Goal: Complete application form: Complete application form

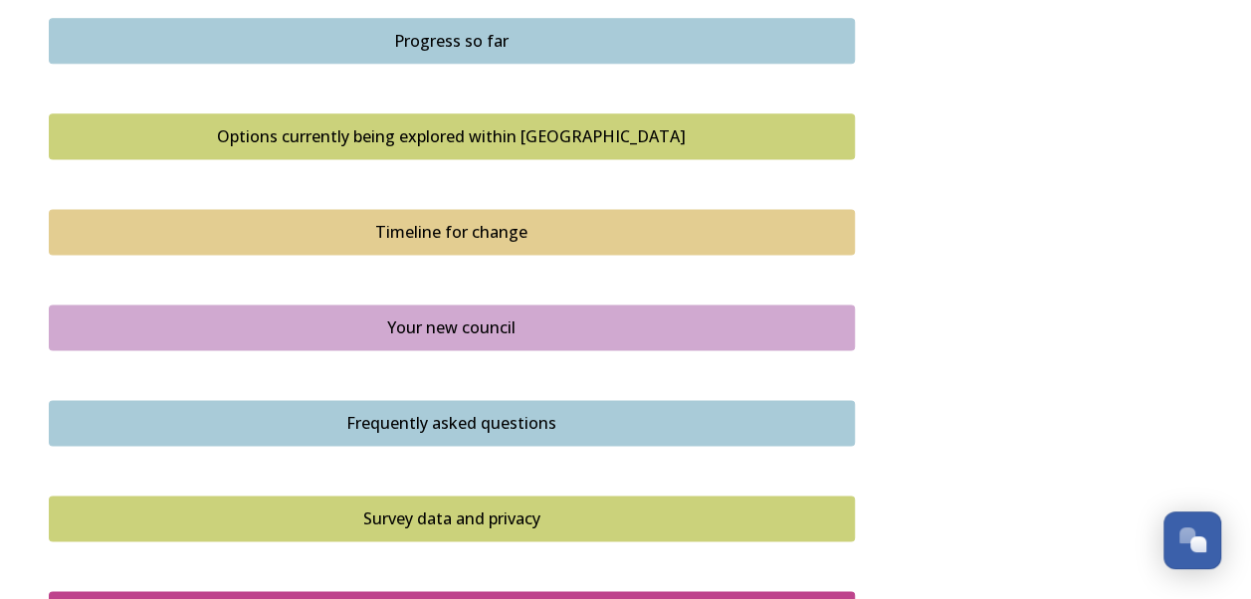
scroll to position [1393, 0]
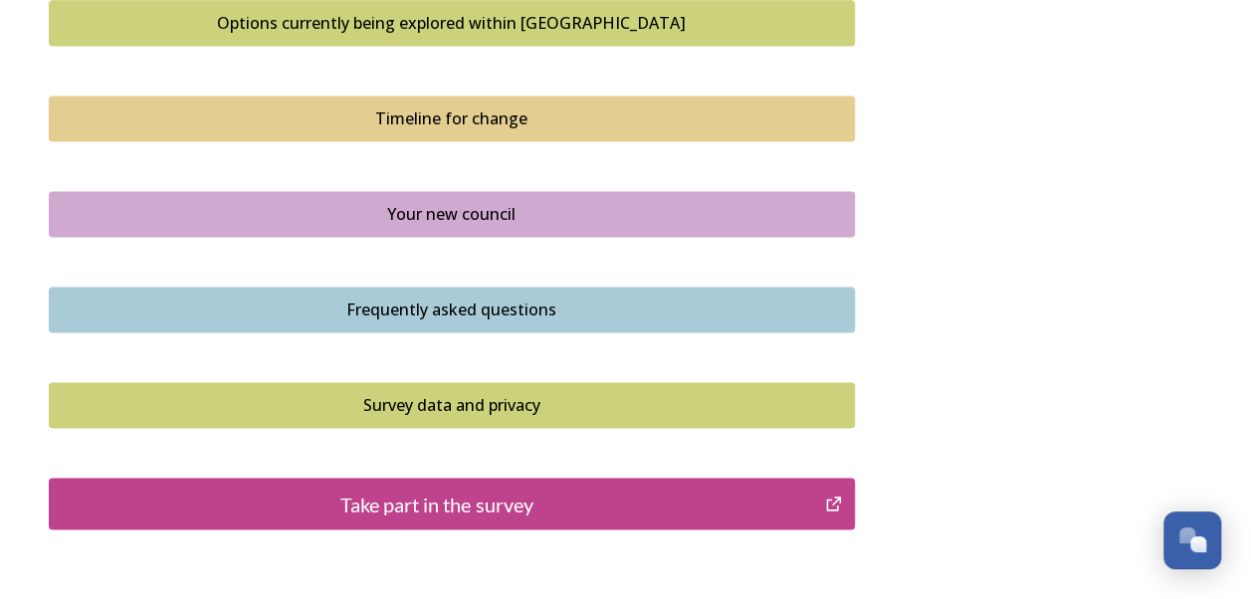
click at [450, 506] on div "Take part in the survey" at bounding box center [437, 504] width 755 height 30
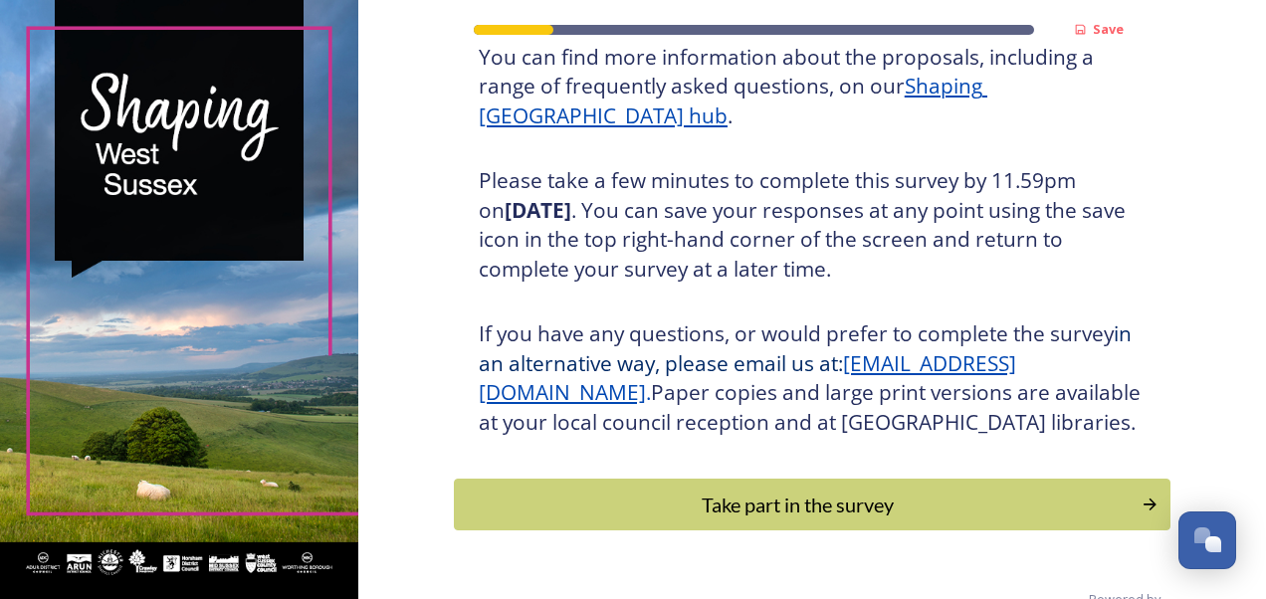
scroll to position [299, 0]
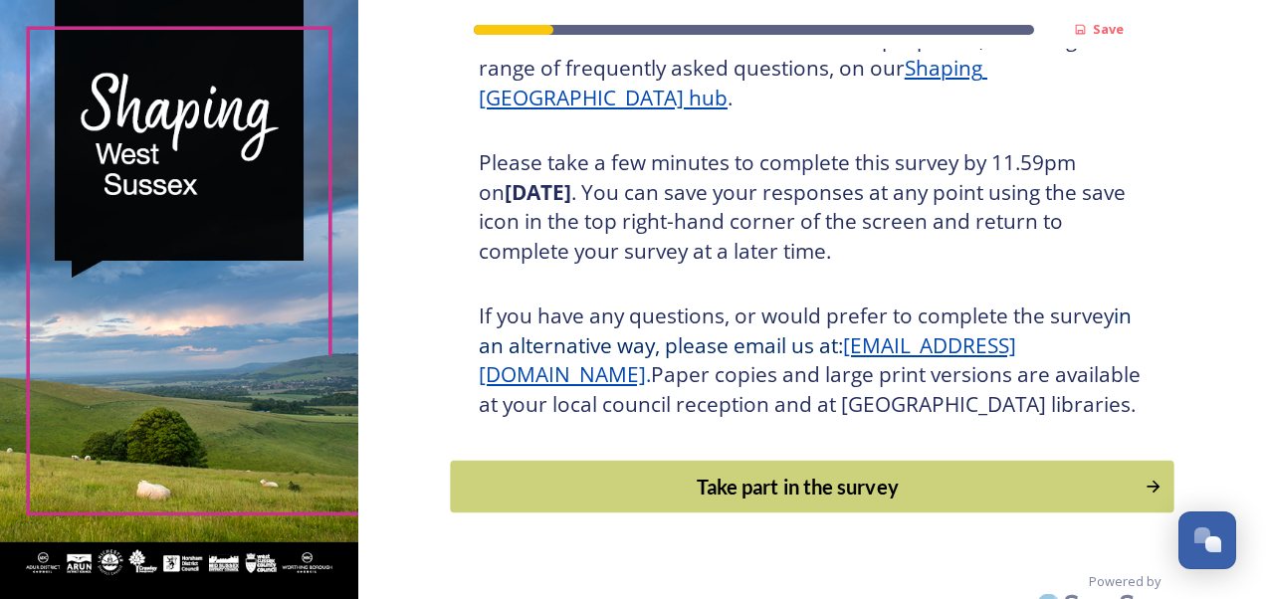
click at [822, 502] on div "Take part in the survey" at bounding box center [797, 487] width 673 height 30
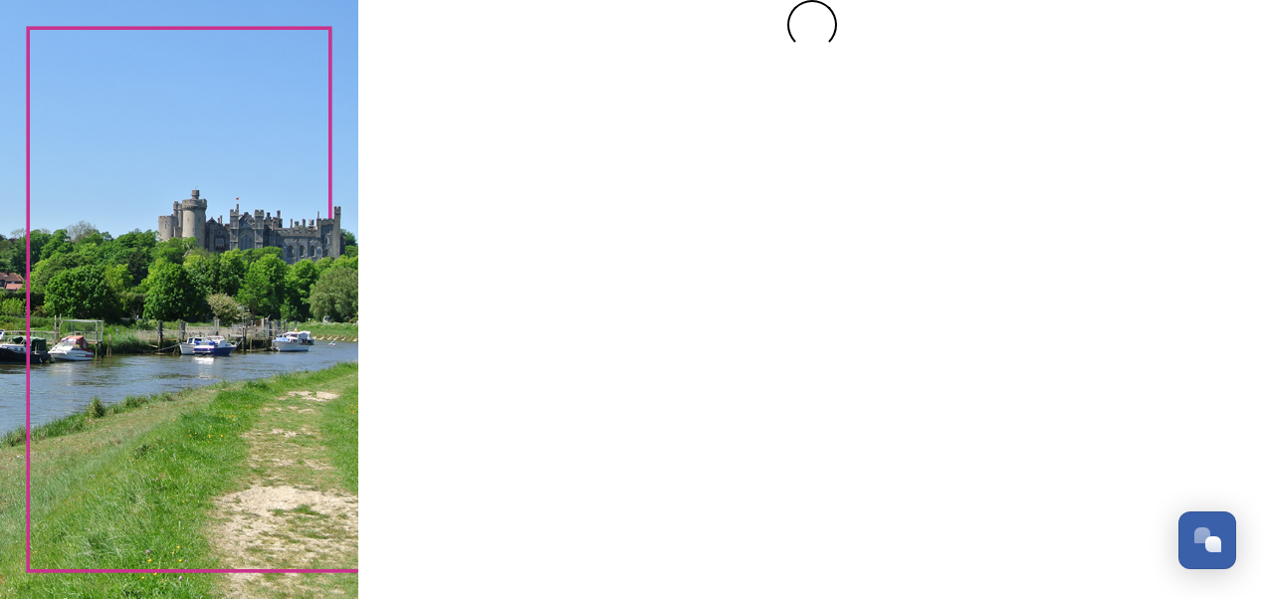
scroll to position [0, 0]
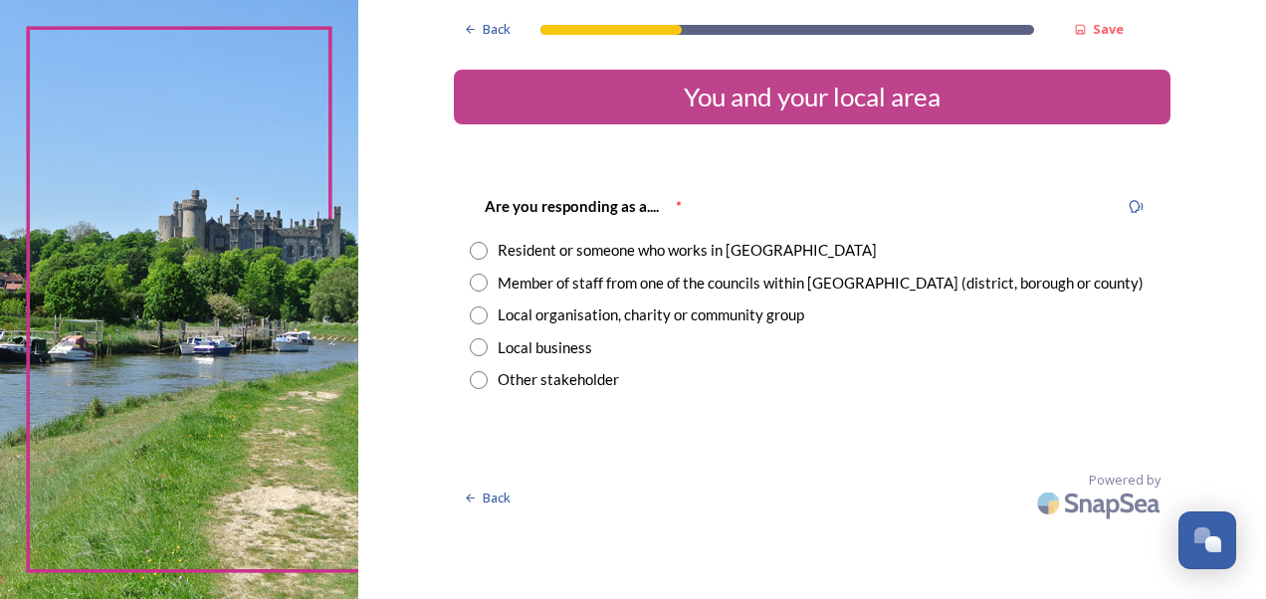
click at [484, 285] on input "radio" at bounding box center [479, 283] width 18 height 18
radio input "true"
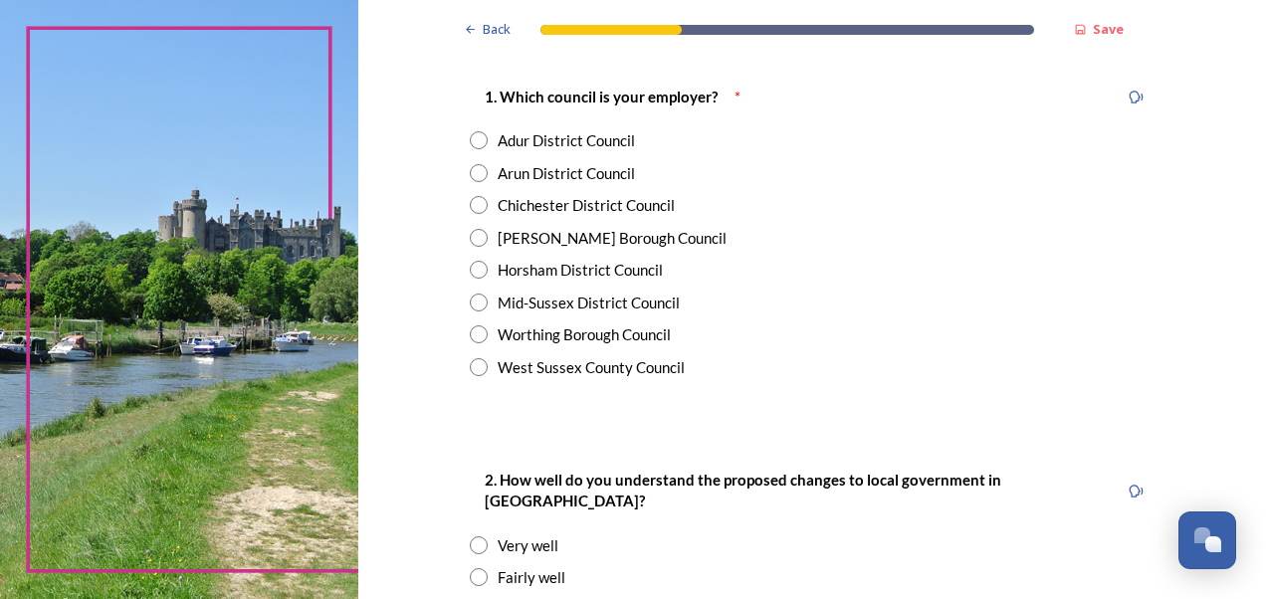
scroll to position [398, 0]
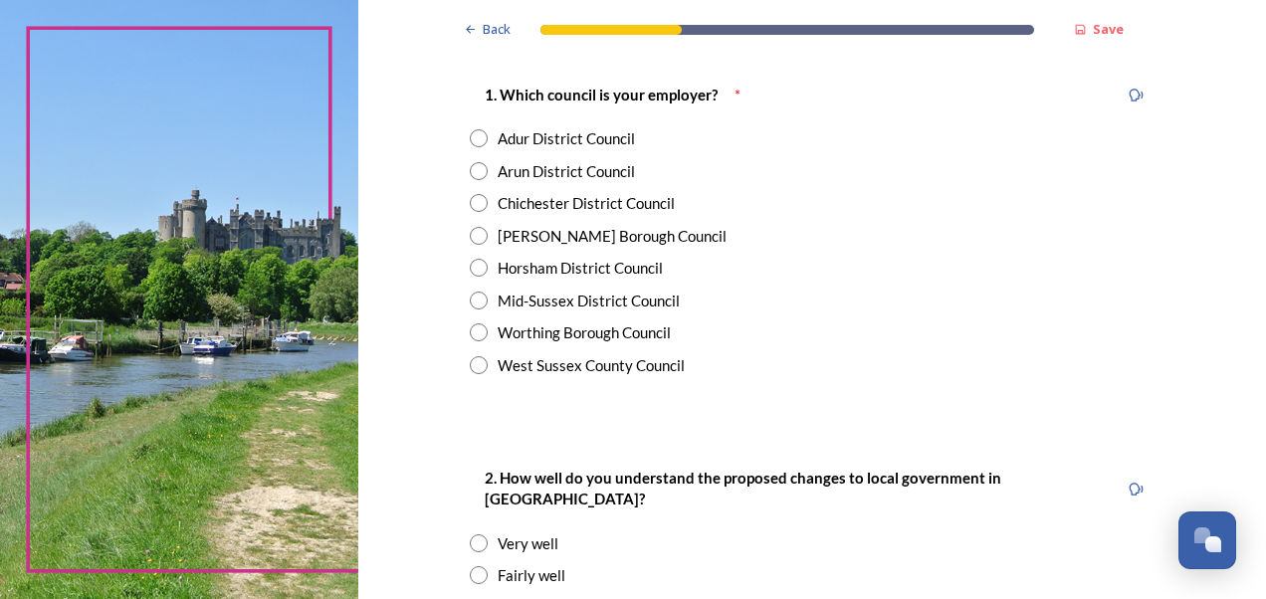
click at [475, 363] on input "radio" at bounding box center [479, 365] width 18 height 18
radio input "true"
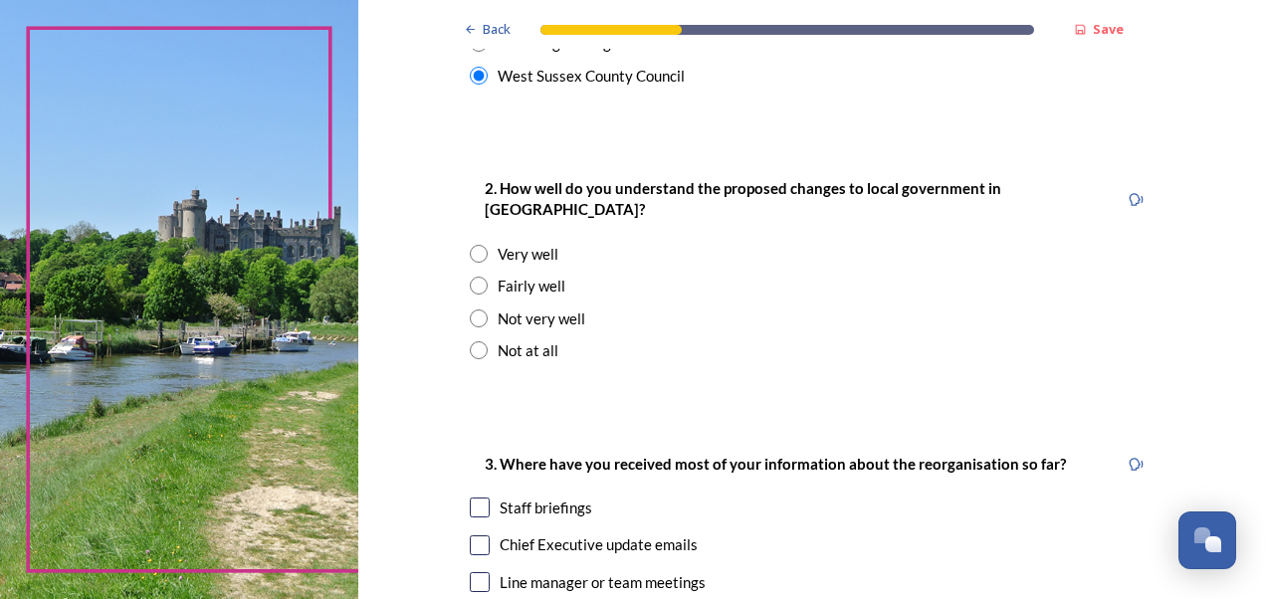
scroll to position [697, 0]
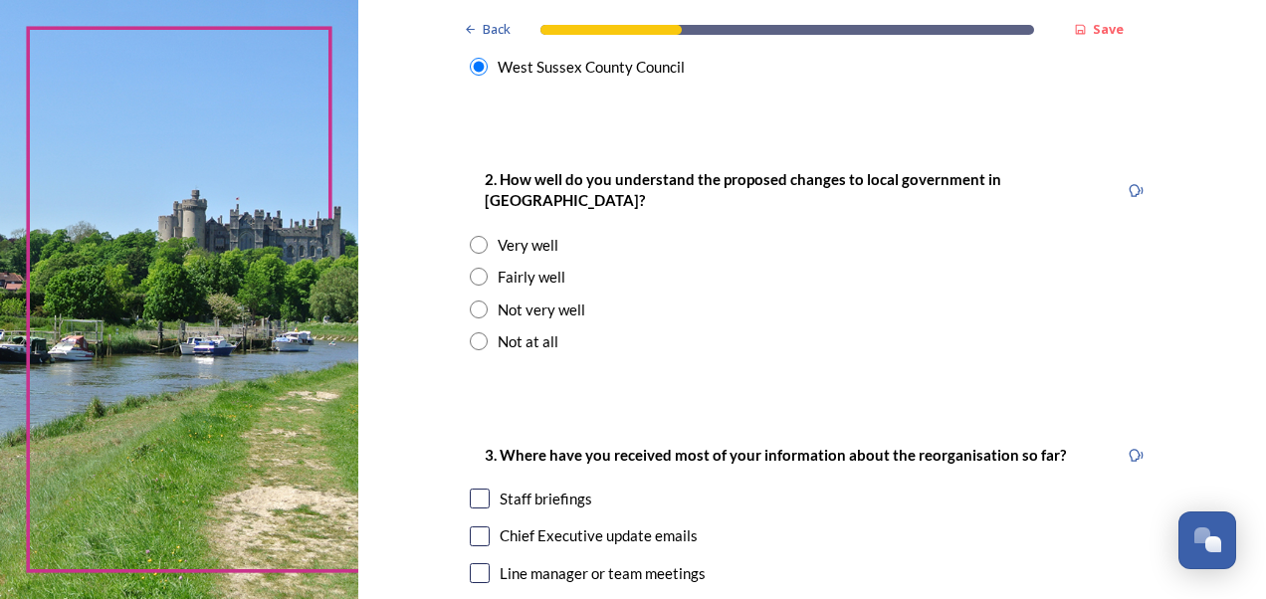
click at [471, 268] on input "radio" at bounding box center [479, 277] width 18 height 18
radio input "true"
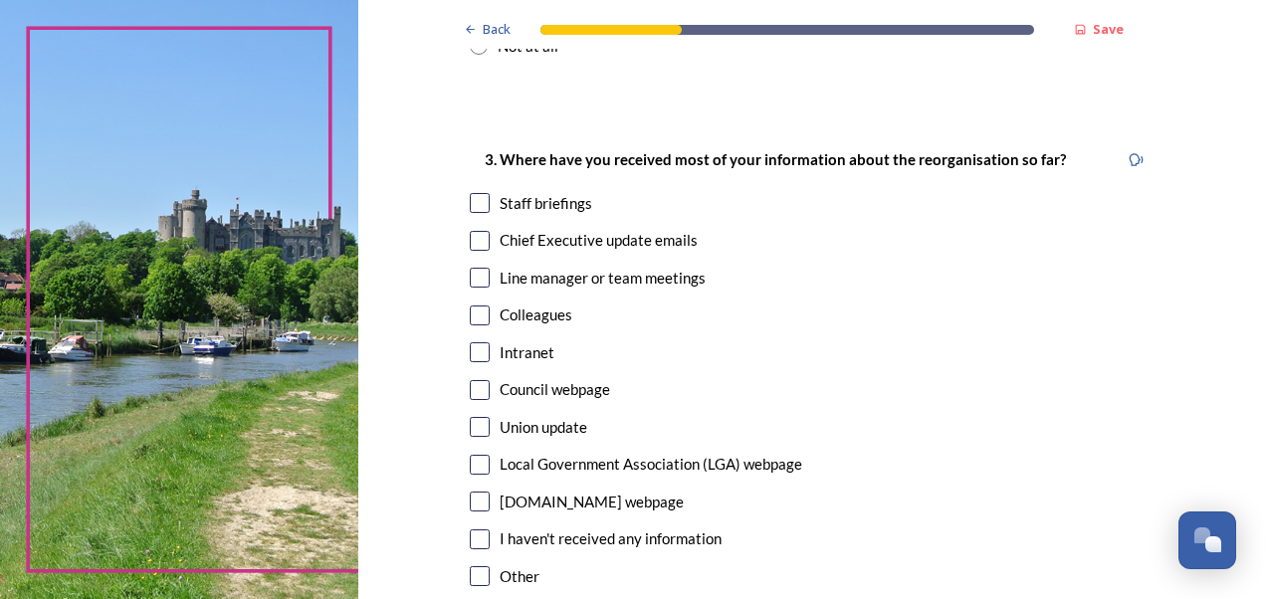
scroll to position [995, 0]
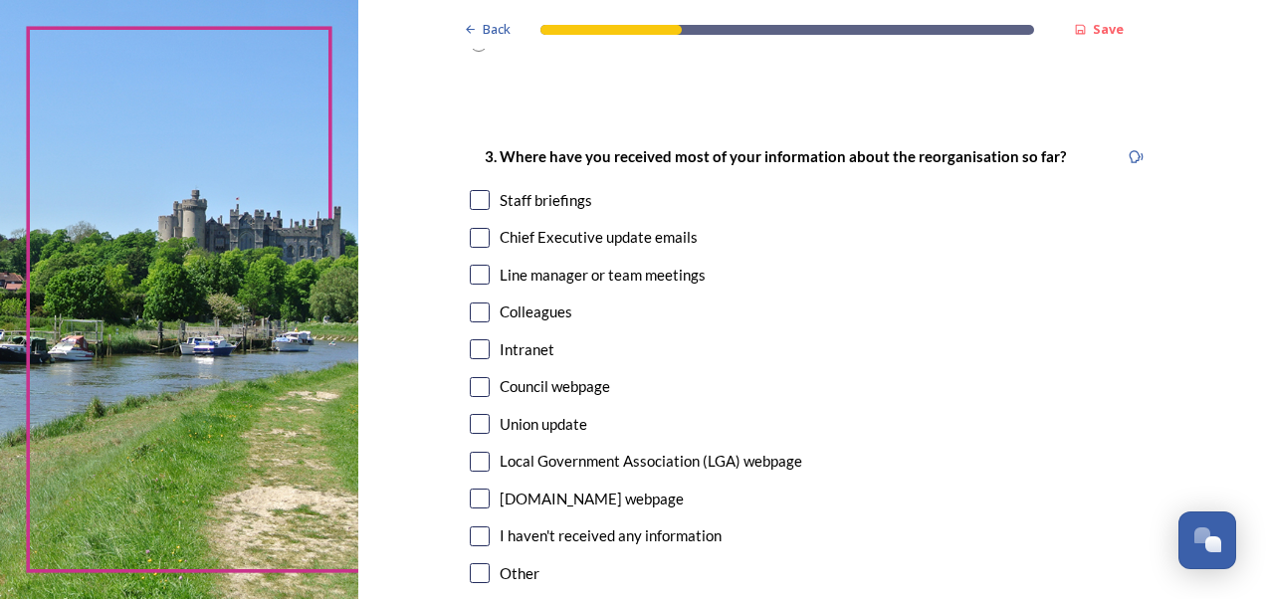
click at [470, 190] on input "checkbox" at bounding box center [480, 200] width 20 height 20
checkbox input "true"
click at [473, 228] on input "checkbox" at bounding box center [480, 238] width 20 height 20
checkbox input "true"
click at [477, 265] on input "checkbox" at bounding box center [480, 275] width 20 height 20
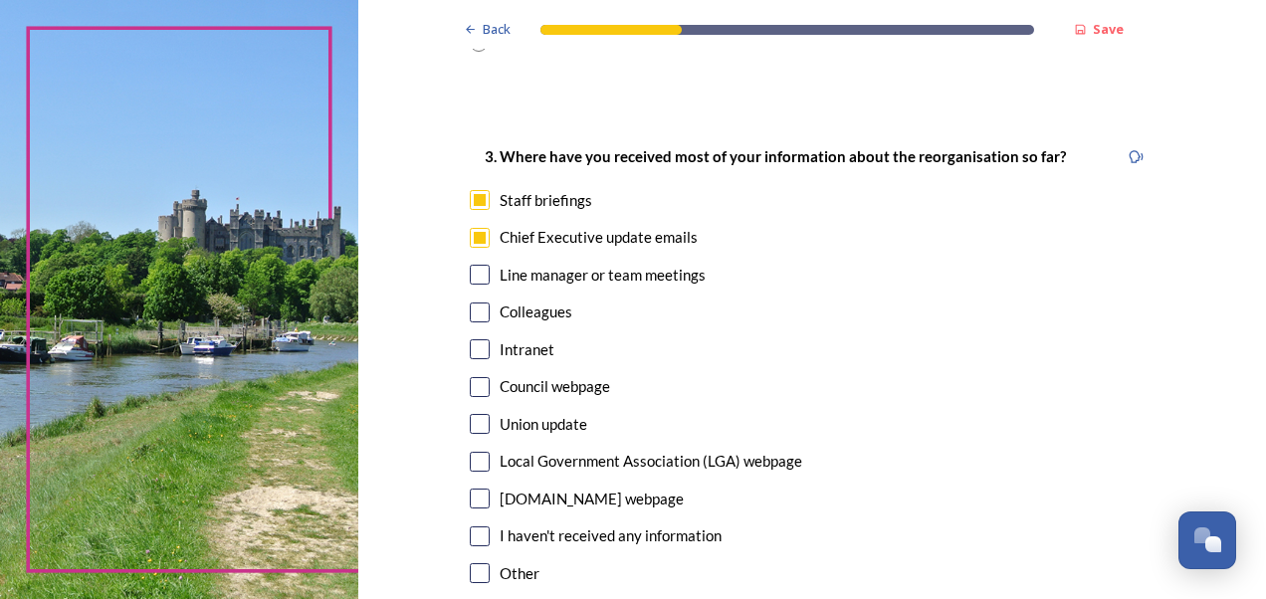
checkbox input "true"
click at [474, 377] on input "checkbox" at bounding box center [480, 387] width 20 height 20
checkbox input "true"
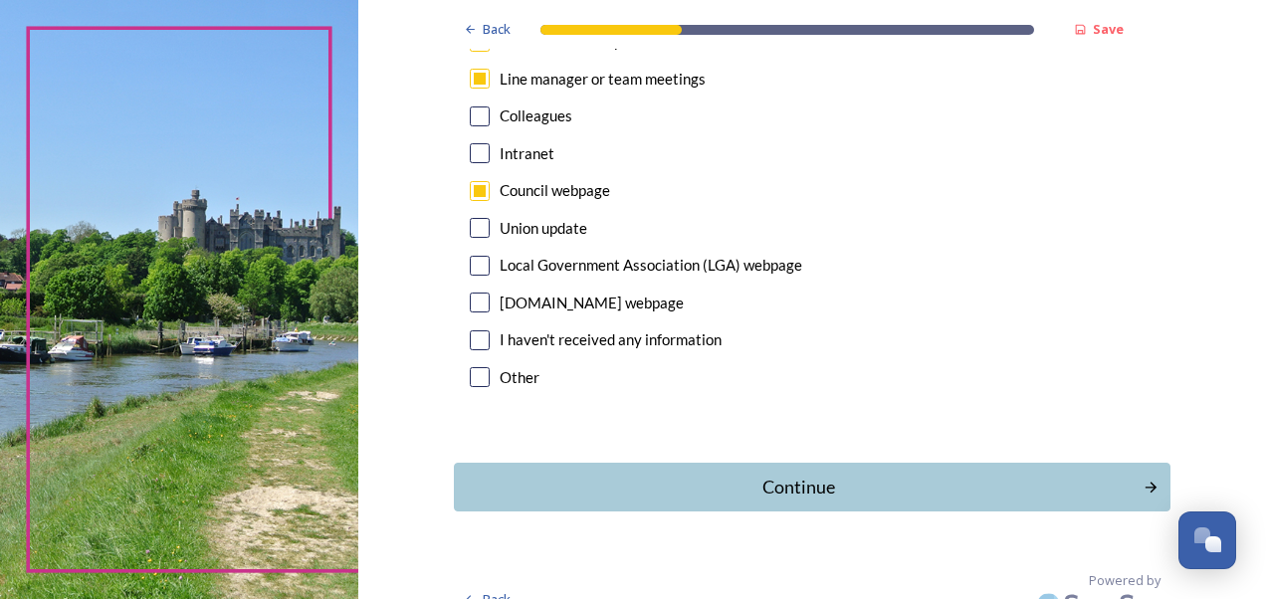
scroll to position [1197, 0]
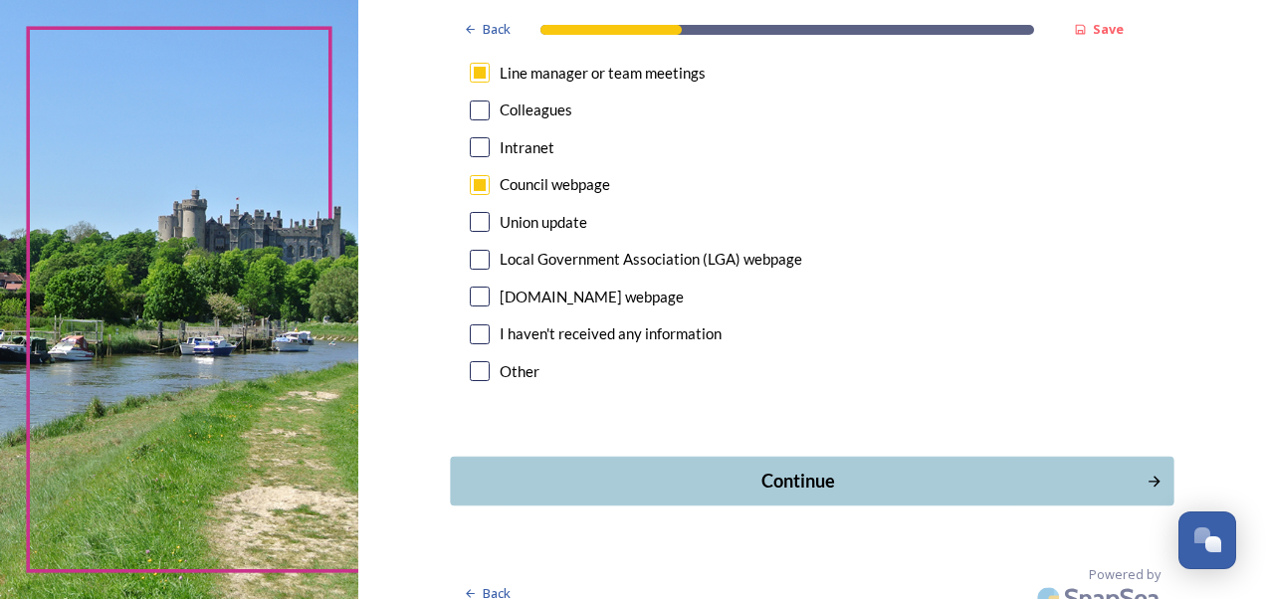
click at [841, 468] on div "Continue" at bounding box center [798, 481] width 674 height 27
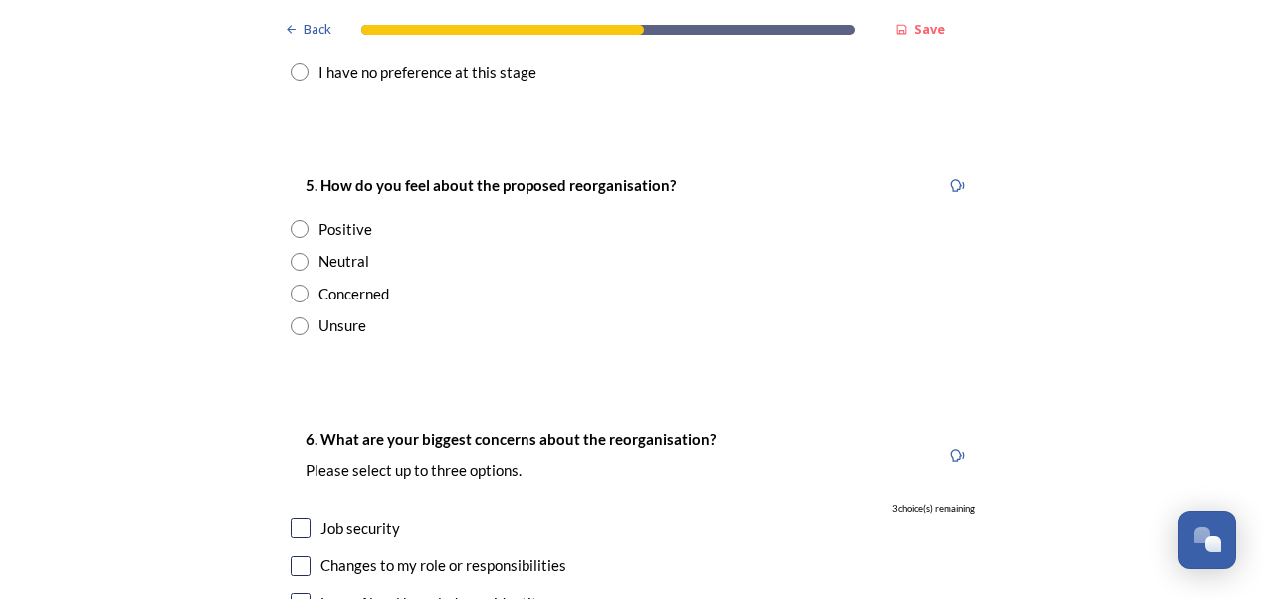
scroll to position [2886, 0]
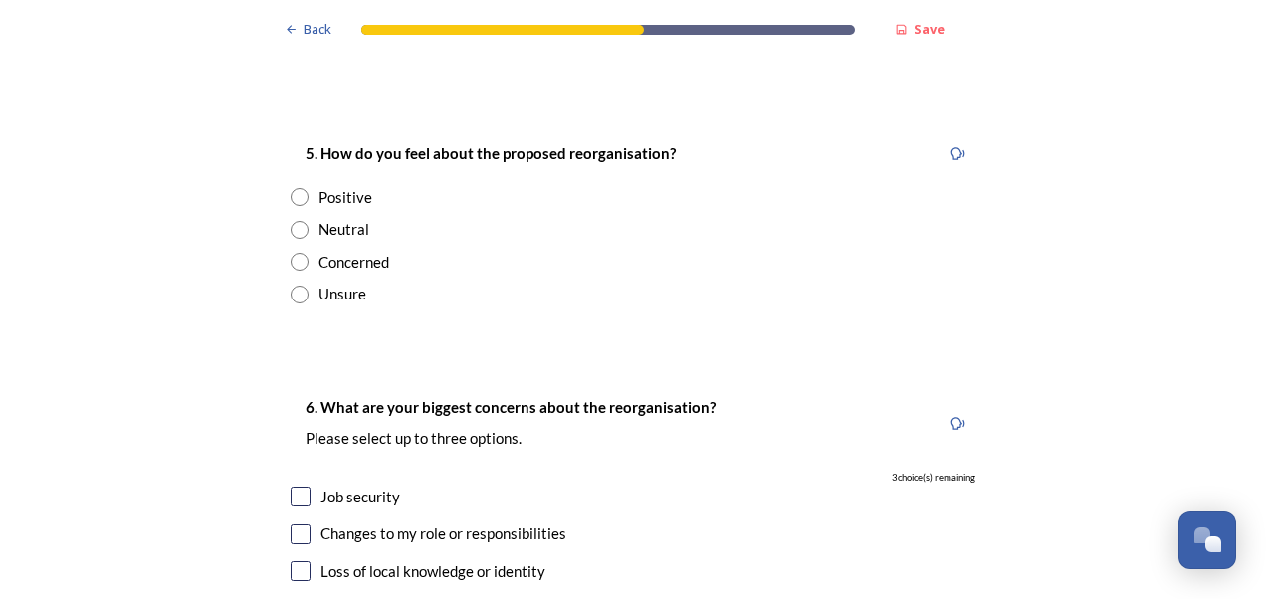
click at [296, 286] on input "radio" at bounding box center [300, 295] width 18 height 18
radio input "true"
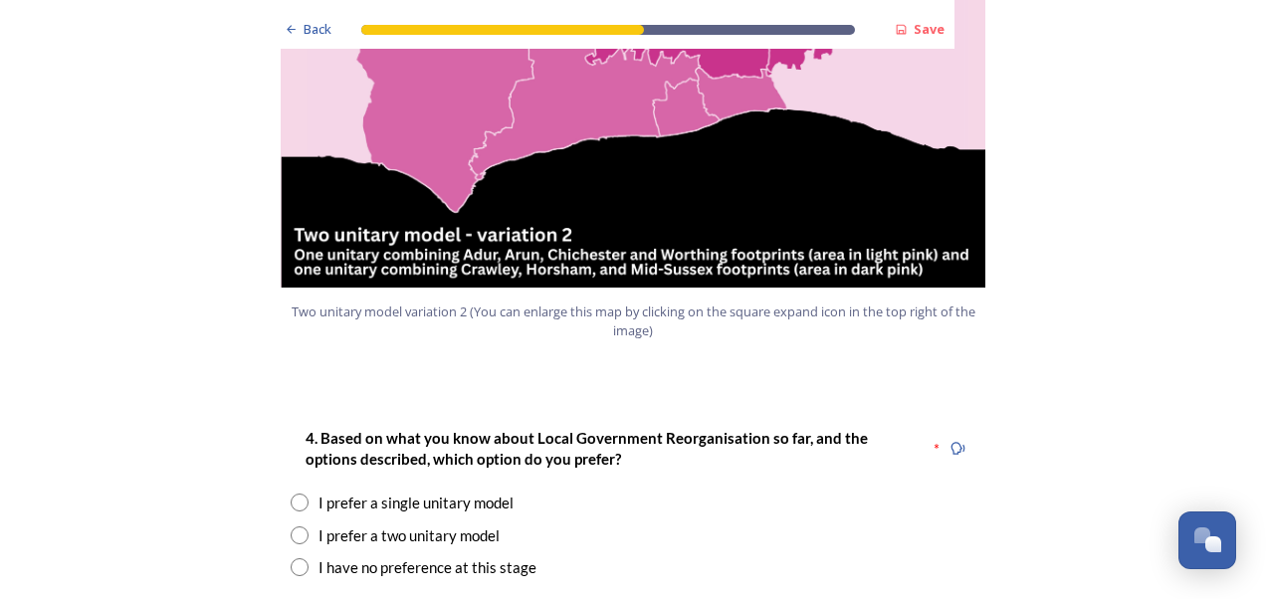
scroll to position [2388, 0]
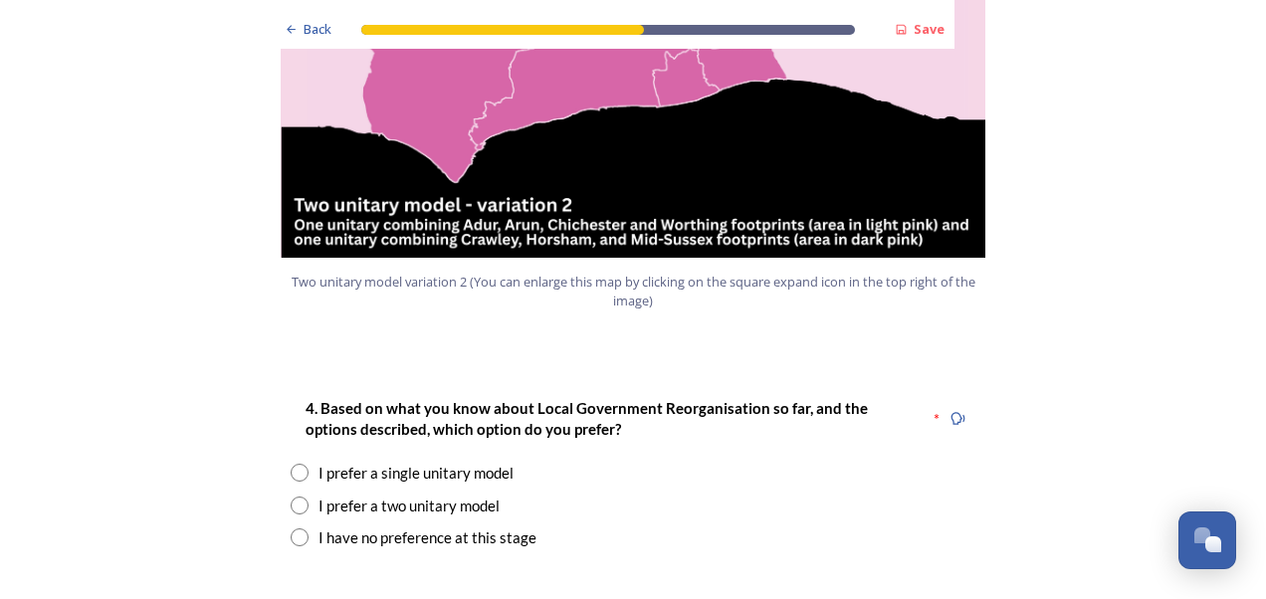
click at [293, 464] on input "radio" at bounding box center [300, 473] width 18 height 18
radio input "true"
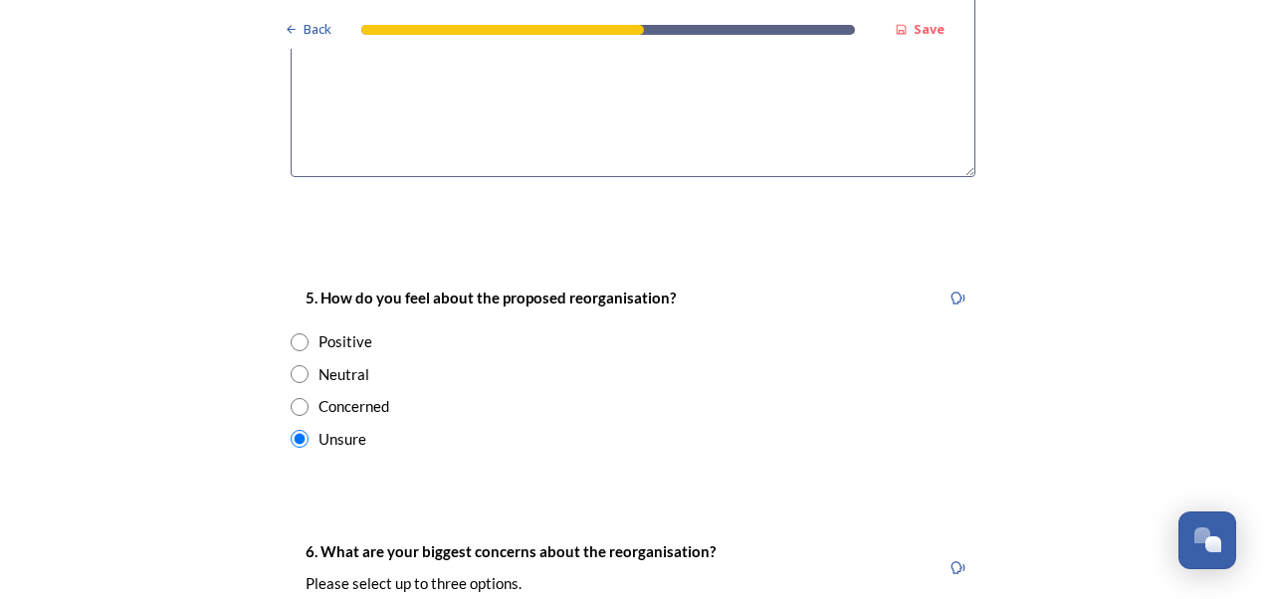
scroll to position [3384, 0]
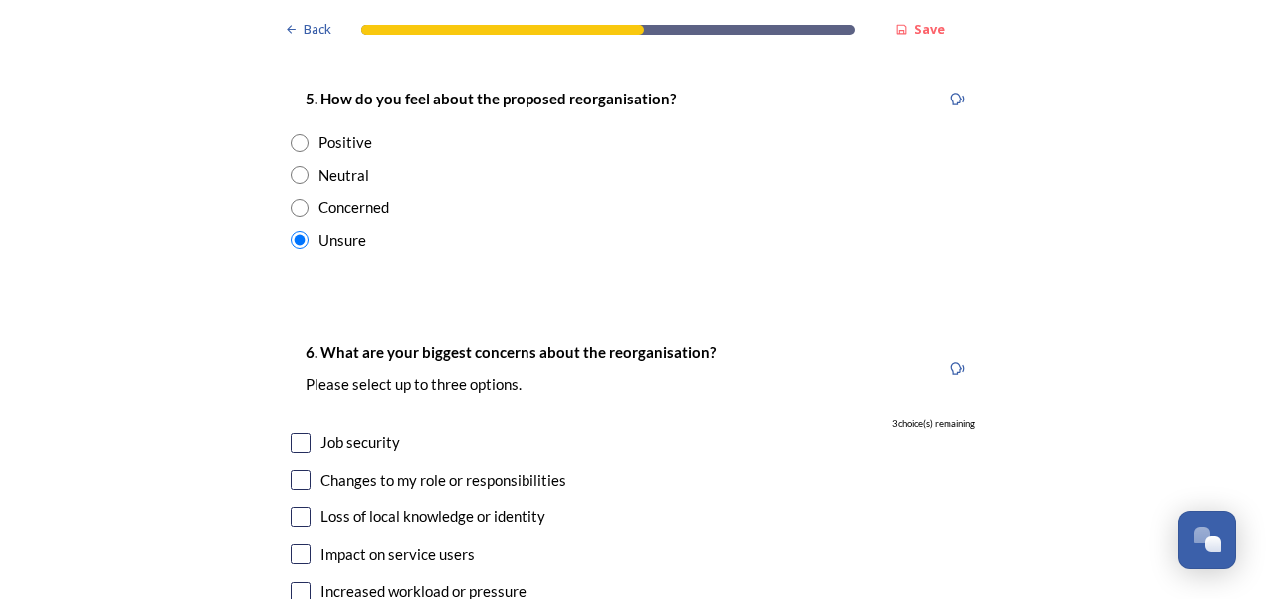
click at [299, 433] on input "checkbox" at bounding box center [301, 443] width 20 height 20
checkbox input "true"
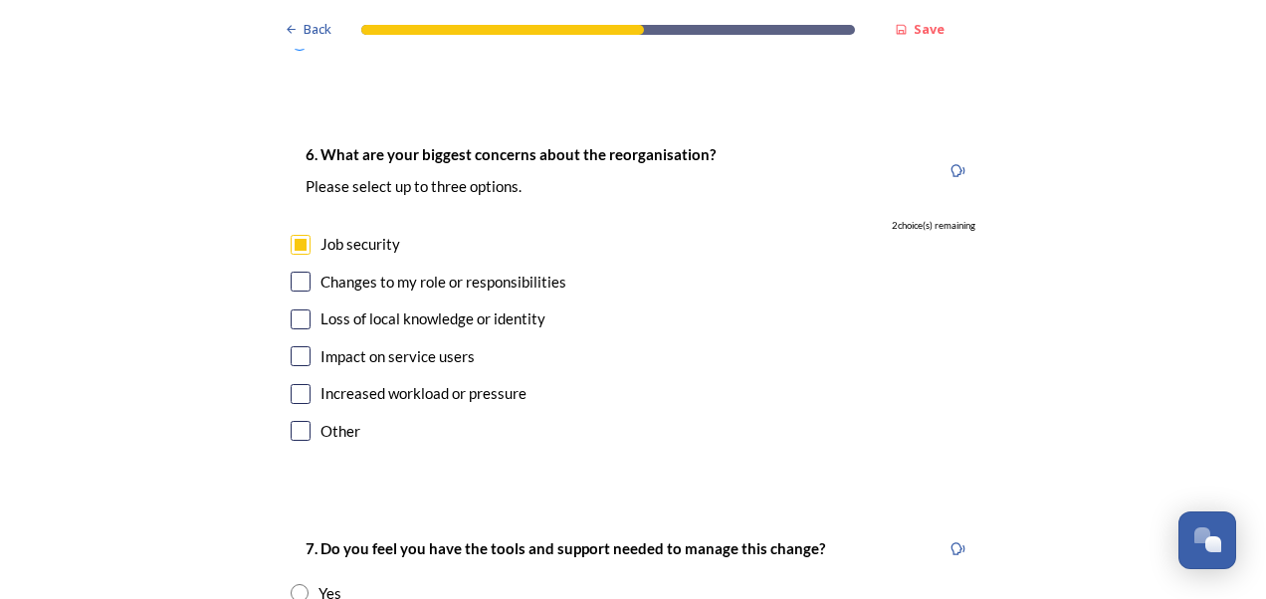
scroll to position [3583, 0]
click at [297, 345] on input "checkbox" at bounding box center [301, 355] width 20 height 20
checkbox input "true"
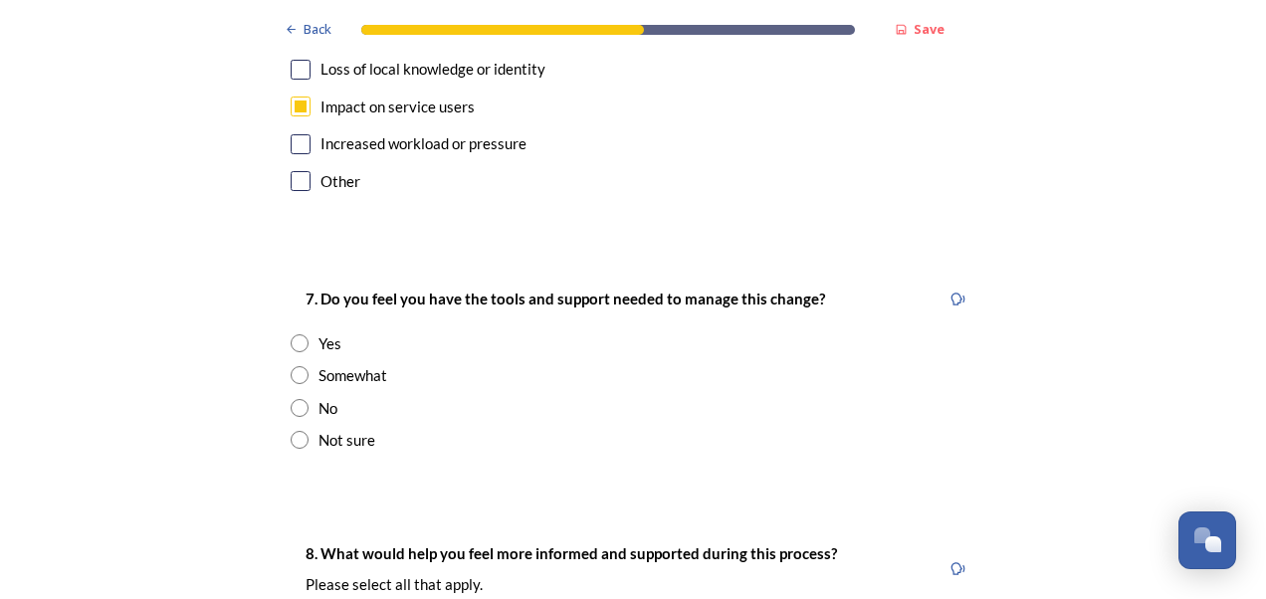
scroll to position [3881, 0]
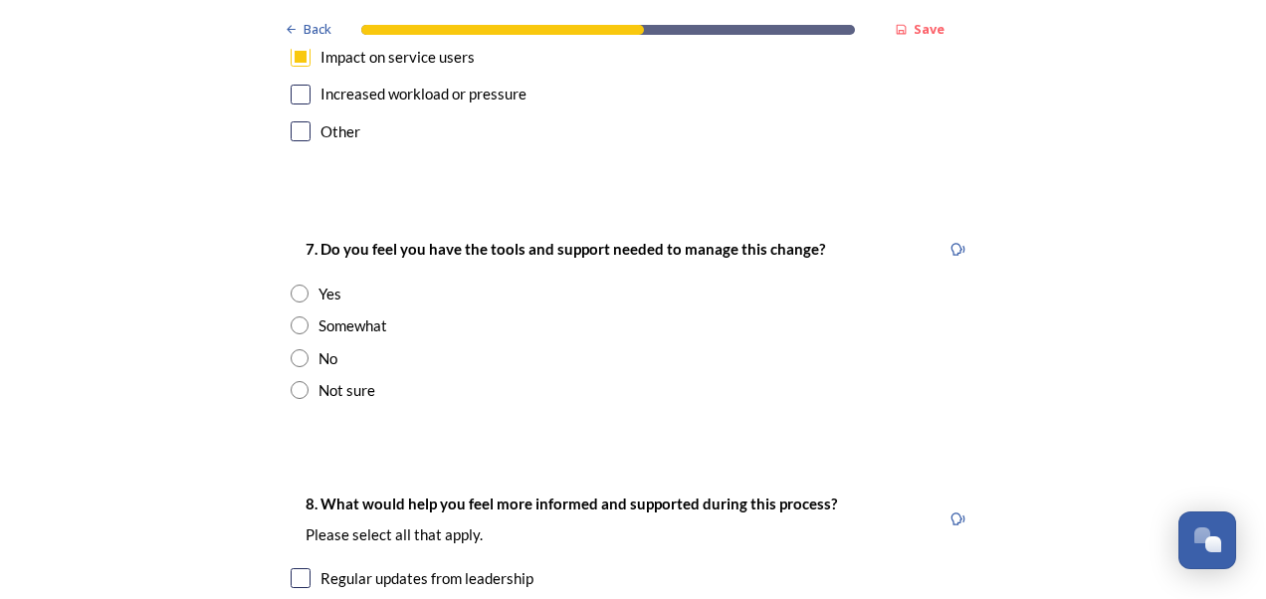
click at [291, 285] on input "radio" at bounding box center [300, 294] width 18 height 18
radio input "true"
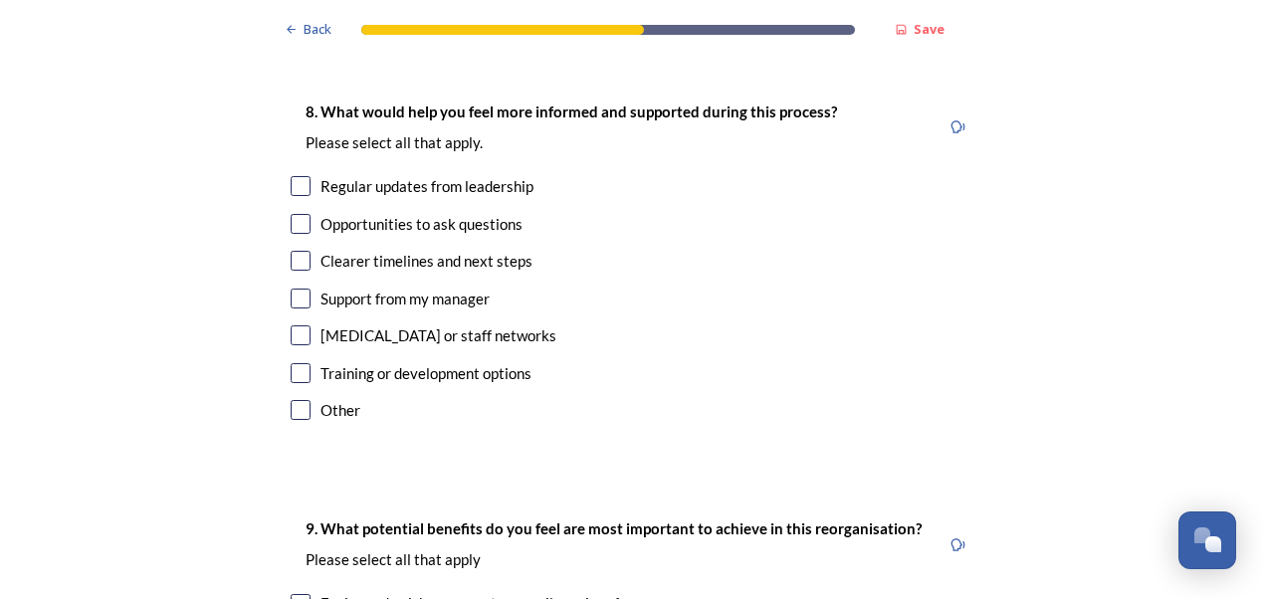
scroll to position [4279, 0]
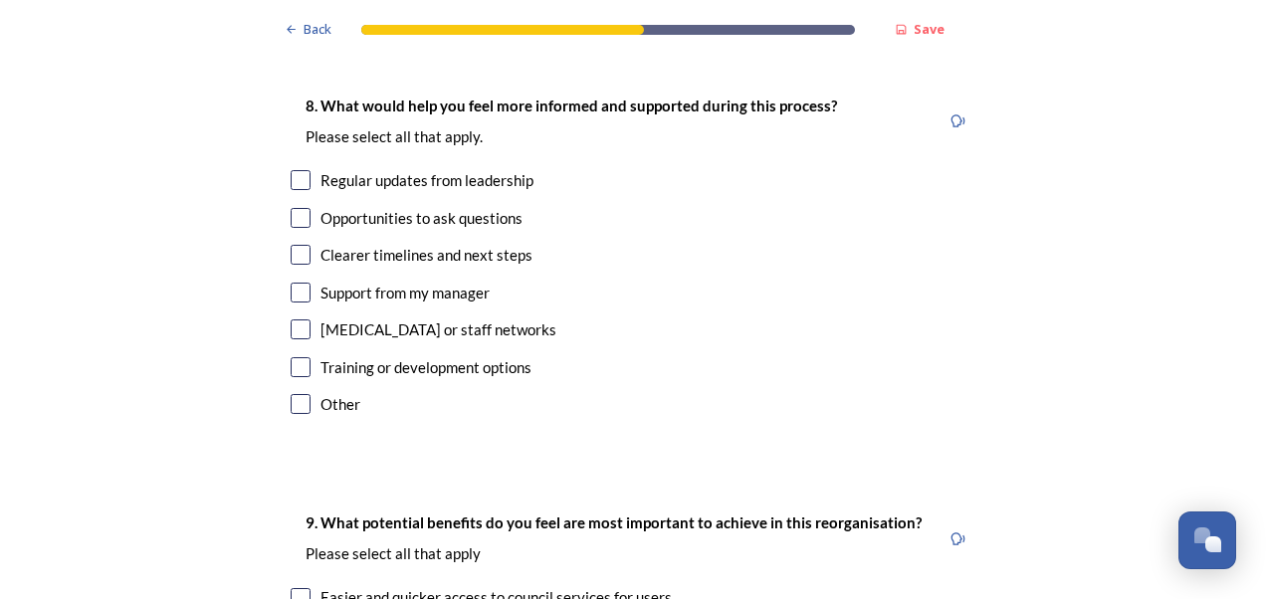
click at [299, 245] on input "checkbox" at bounding box center [301, 255] width 20 height 20
checkbox input "true"
click at [297, 357] on input "checkbox" at bounding box center [301, 367] width 20 height 20
checkbox input "true"
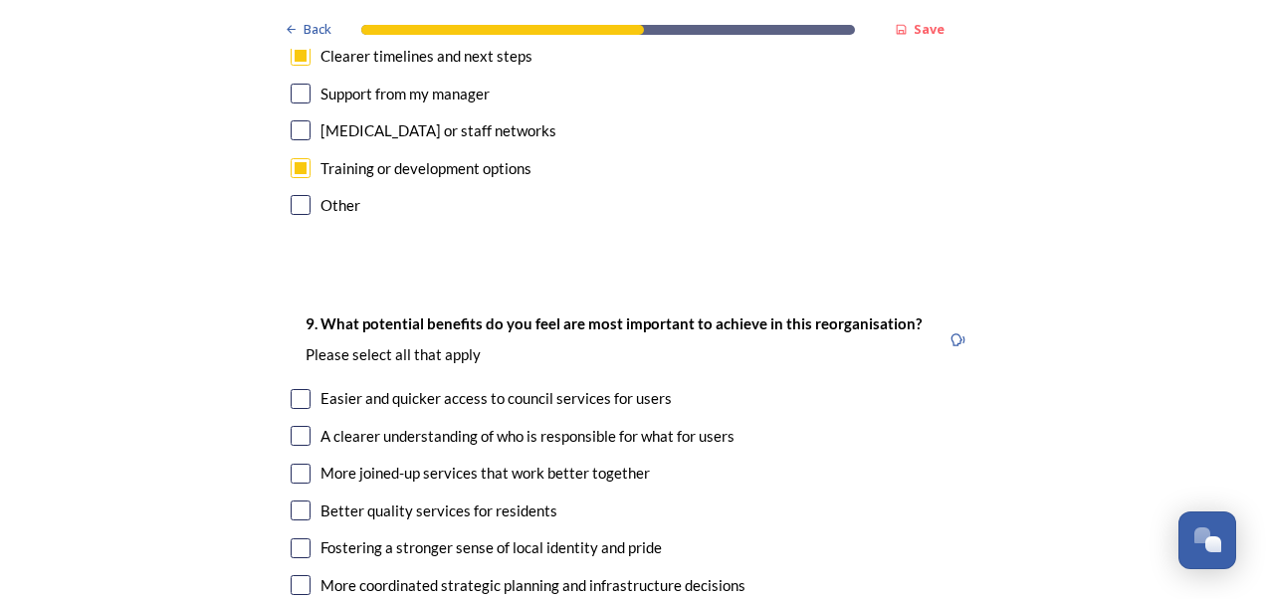
scroll to position [4578, 0]
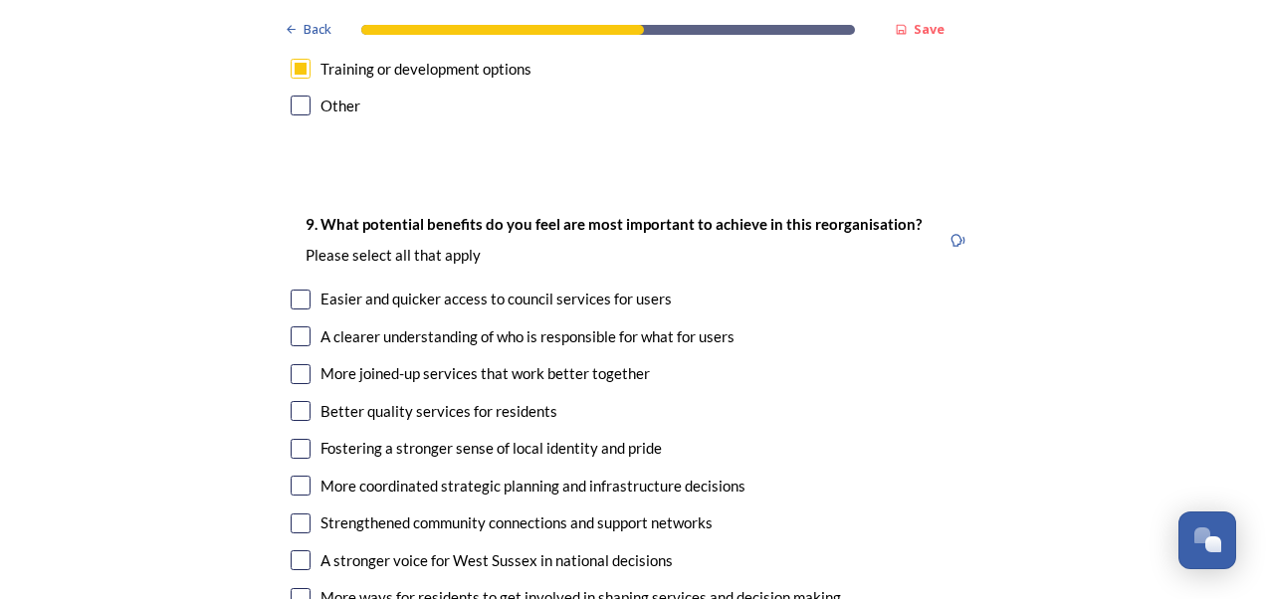
click at [293, 290] on input "checkbox" at bounding box center [301, 300] width 20 height 20
checkbox input "true"
click at [291, 326] on input "checkbox" at bounding box center [301, 336] width 20 height 20
checkbox input "true"
click at [293, 364] on input "checkbox" at bounding box center [301, 374] width 20 height 20
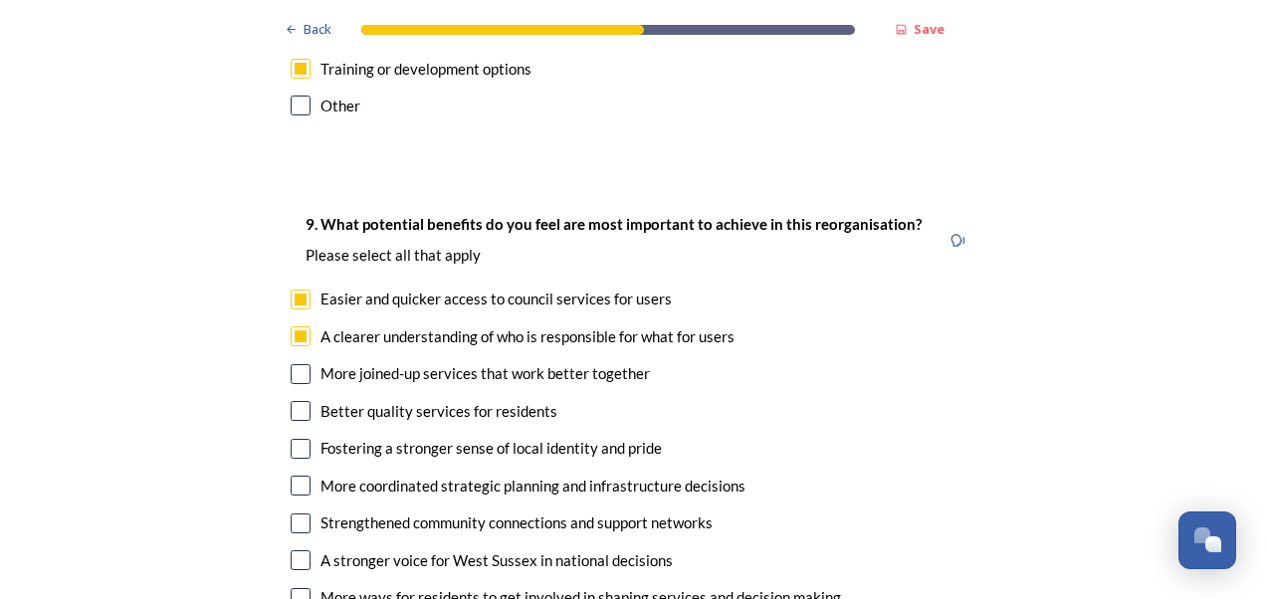
checkbox input "true"
click at [293, 401] on input "checkbox" at bounding box center [301, 411] width 20 height 20
checkbox input "true"
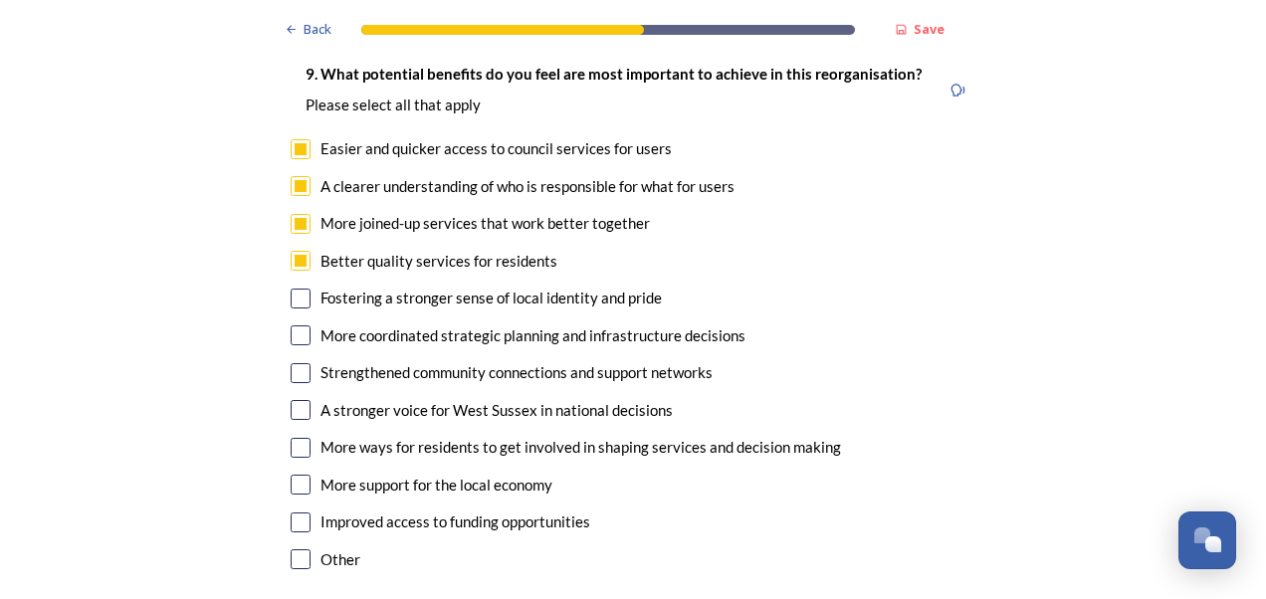
scroll to position [4777, 0]
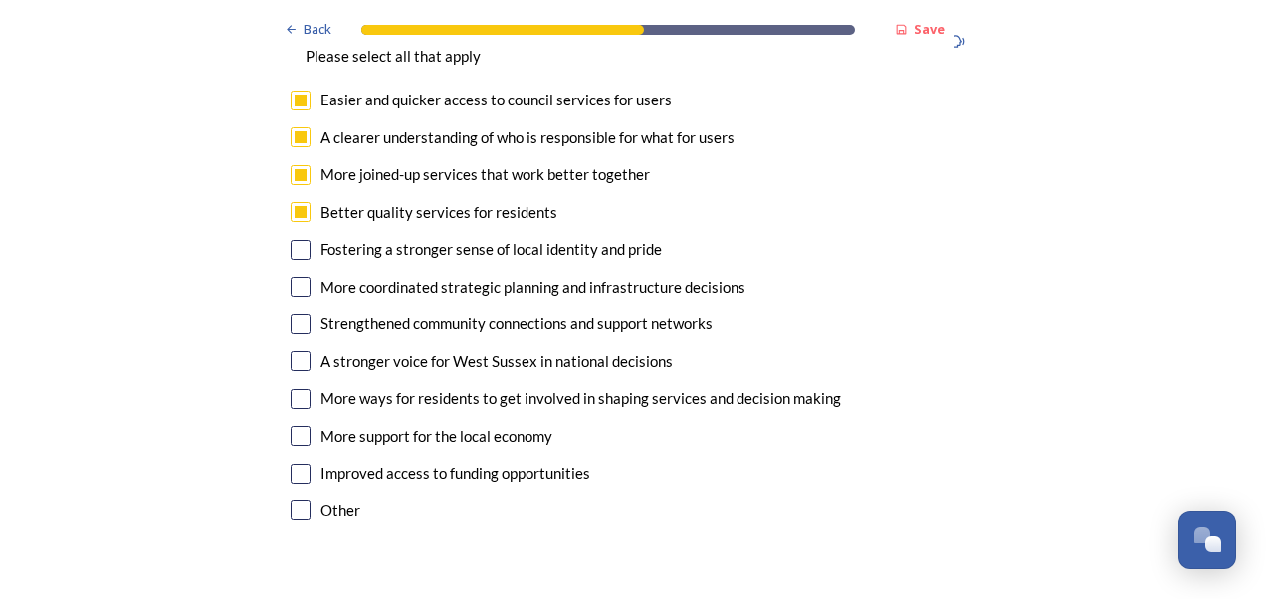
click at [294, 277] on input "checkbox" at bounding box center [301, 287] width 20 height 20
checkbox input "true"
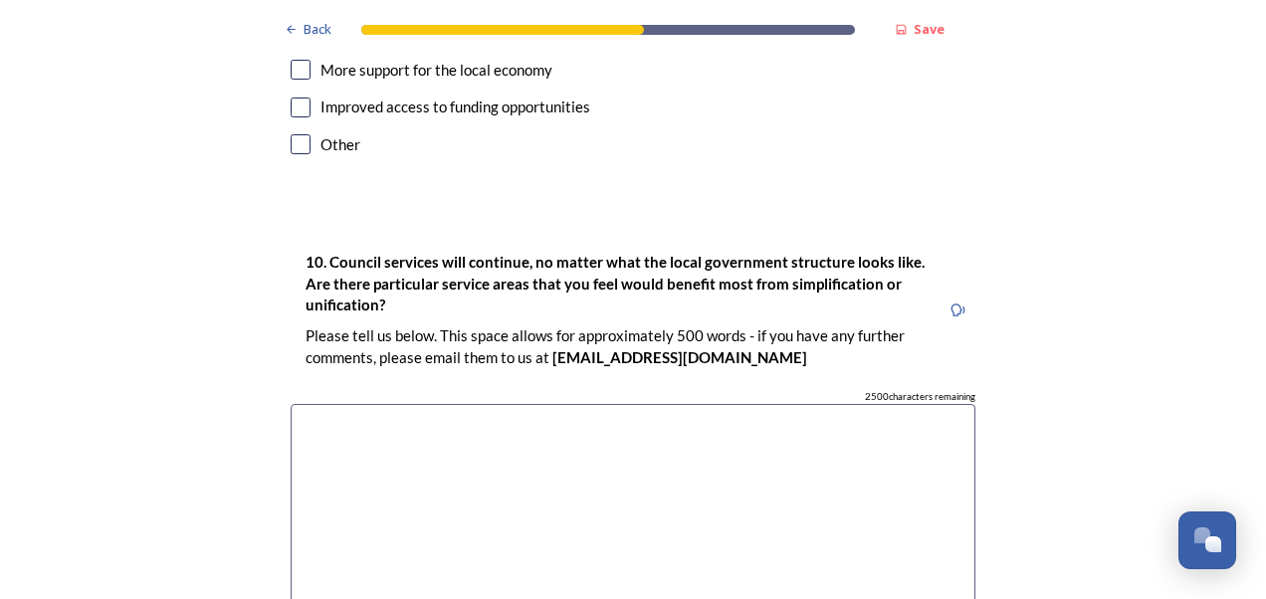
scroll to position [5175, 0]
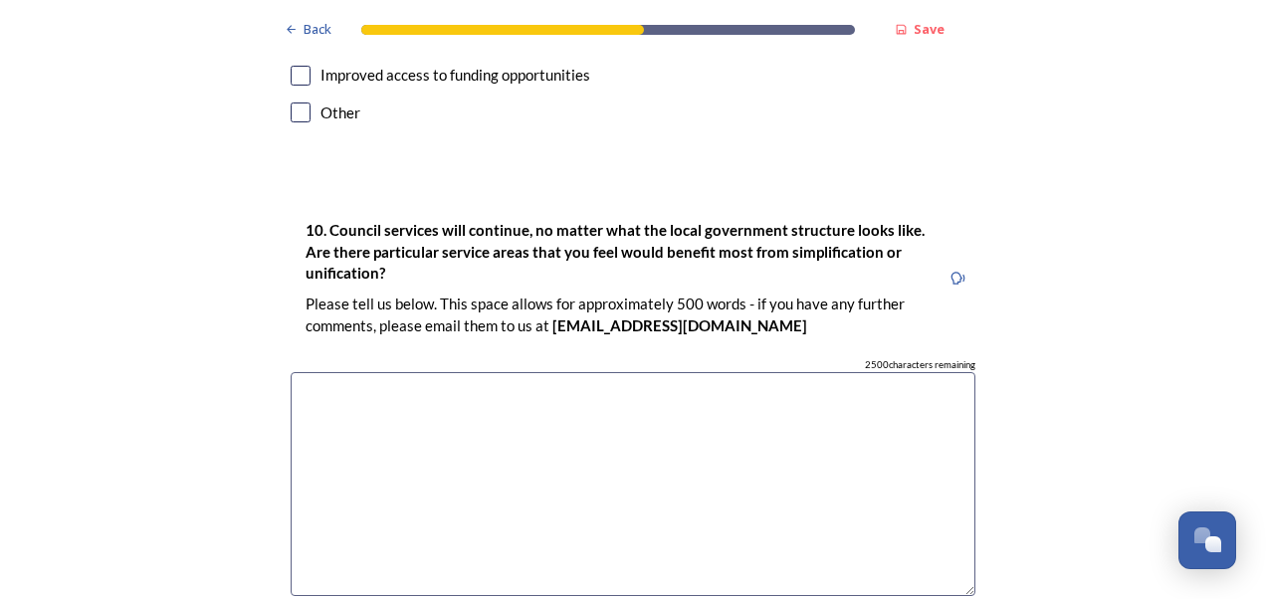
click at [452, 372] on textarea at bounding box center [633, 484] width 685 height 224
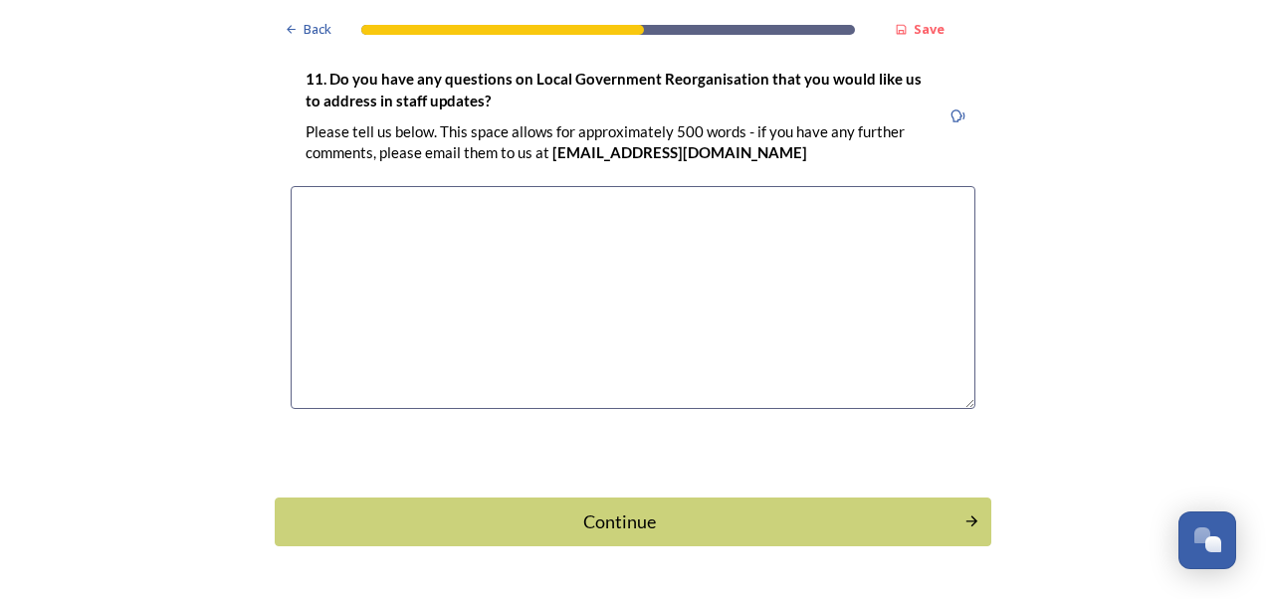
scroll to position [5814, 0]
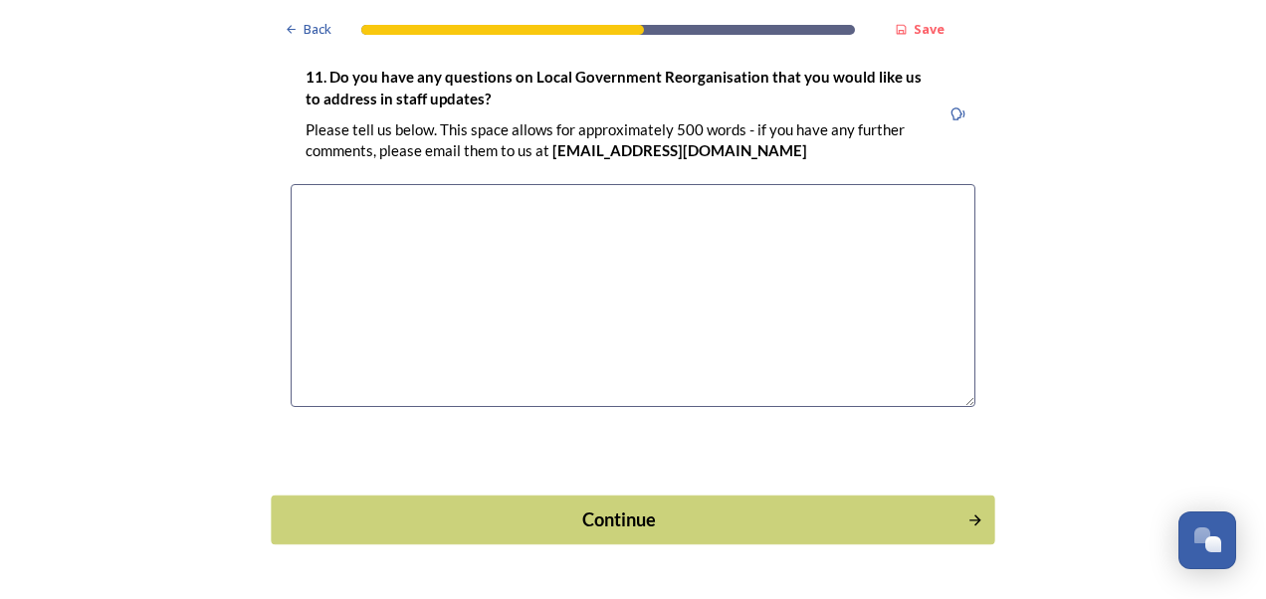
click at [564, 507] on div "Continue" at bounding box center [620, 520] width 674 height 27
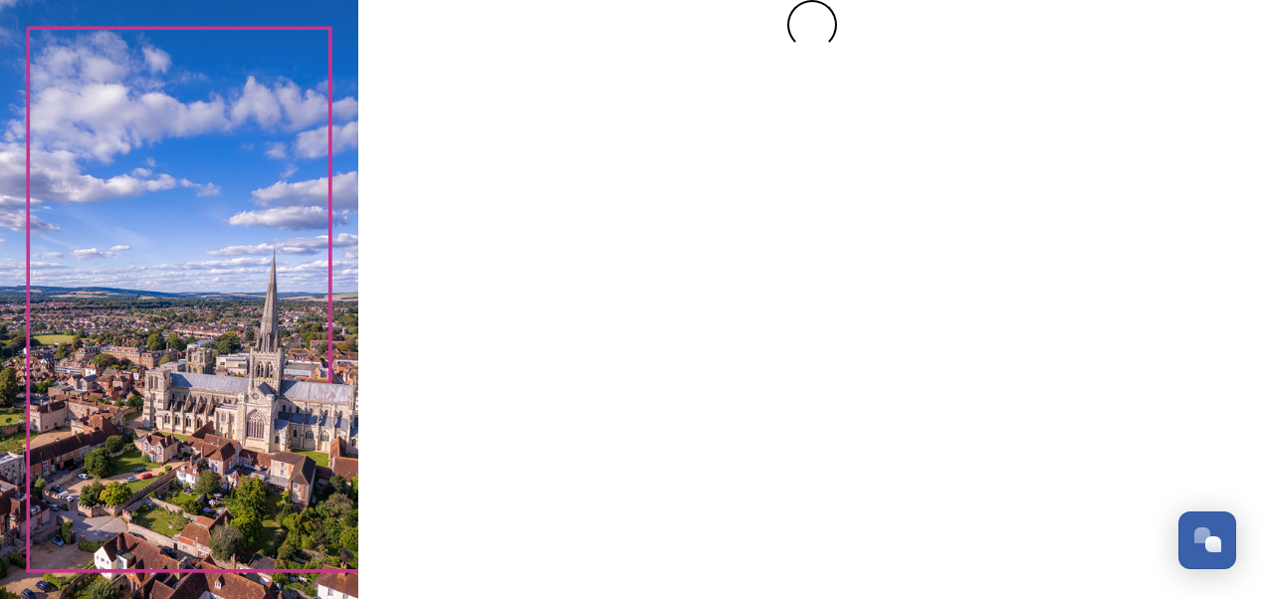
scroll to position [0, 0]
